Goal: Feedback & Contribution: Submit feedback/report problem

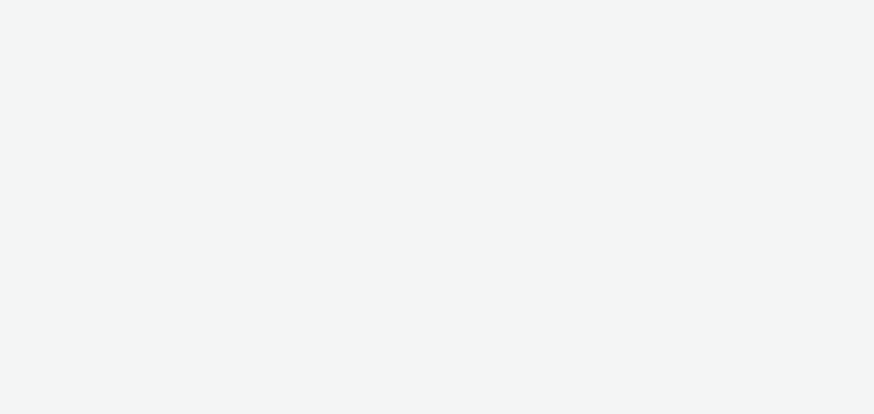
select select "11a7df10-284f-415c-b52a-427acf4c31ae"
select select "23ac11bc-76f7-45aa-bb6e-913a84dd47ea"
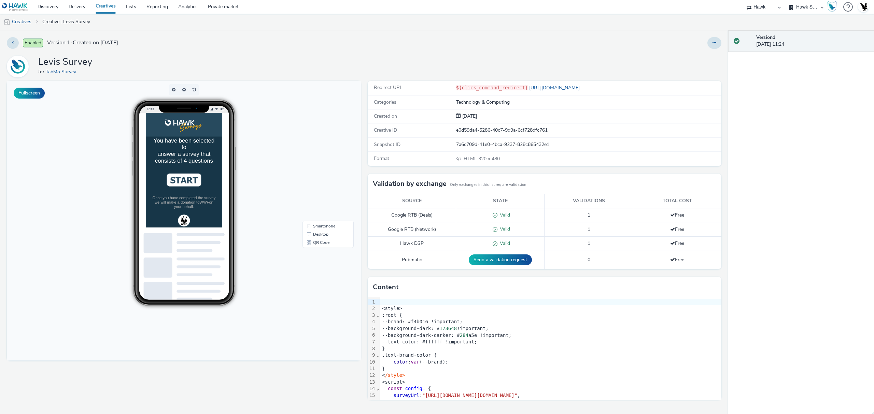
click at [211, 189] on div "You have been selected to answer a survey that consists of 4 questions Once you…" at bounding box center [199, 212] width 109 height 130
click at [211, 189] on li "[DEMOGRAPHIC_DATA]" at bounding box center [200, 191] width 93 height 19
click at [210, 201] on li "25-34" at bounding box center [200, 203] width 93 height 19
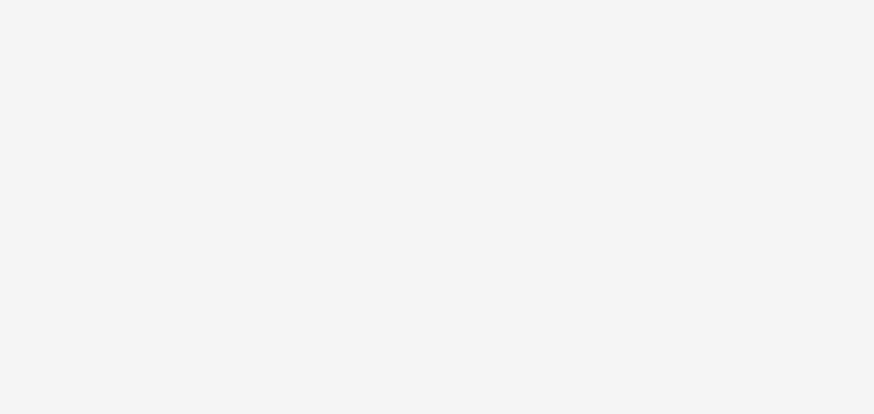
select select "11a7df10-284f-415c-b52a-427acf4c31ae"
select select "23ac11bc-76f7-45aa-bb6e-913a84dd47ea"
select select "11a7df10-284f-415c-b52a-427acf4c31ae"
select select "23ac11bc-76f7-45aa-bb6e-913a84dd47ea"
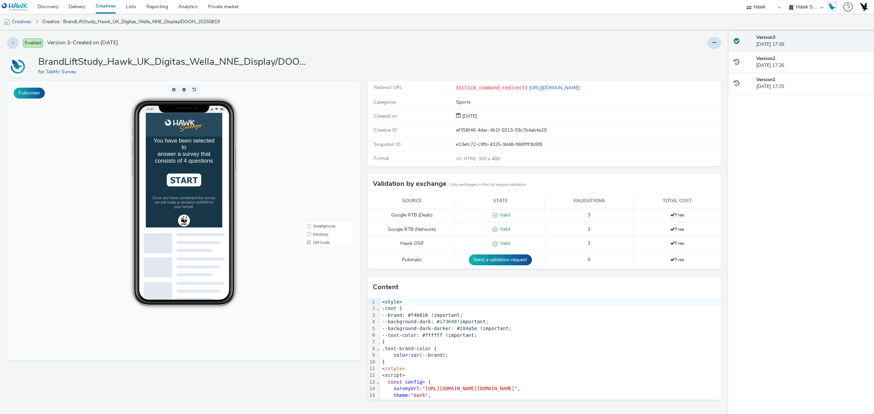
click at [216, 218] on img at bounding box center [199, 209] width 49 height 18
click at [198, 224] on li "[DEMOGRAPHIC_DATA]" at bounding box center [200, 214] width 93 height 19
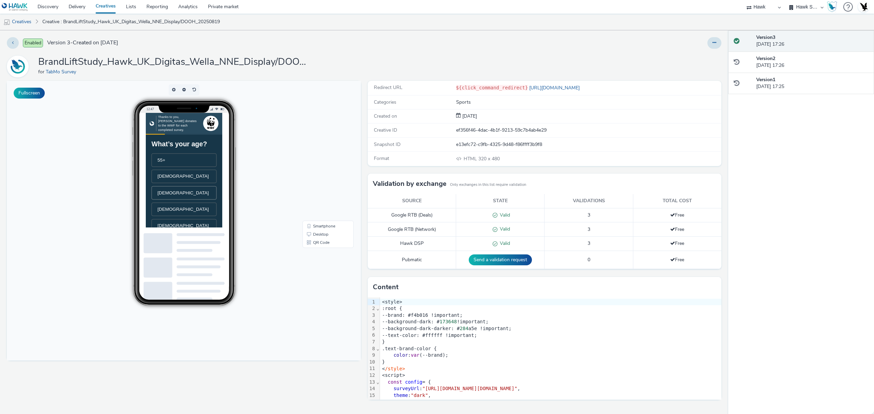
click at [196, 231] on span "35-44 years old" at bounding box center [198, 227] width 73 height 7
